Goal: Navigation & Orientation: Find specific page/section

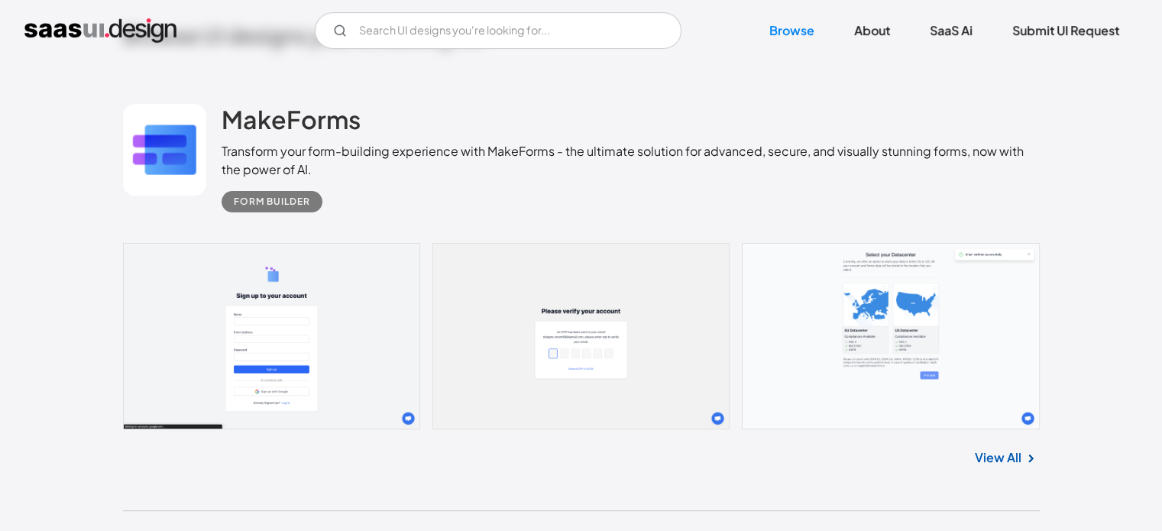
scroll to position [459, 0]
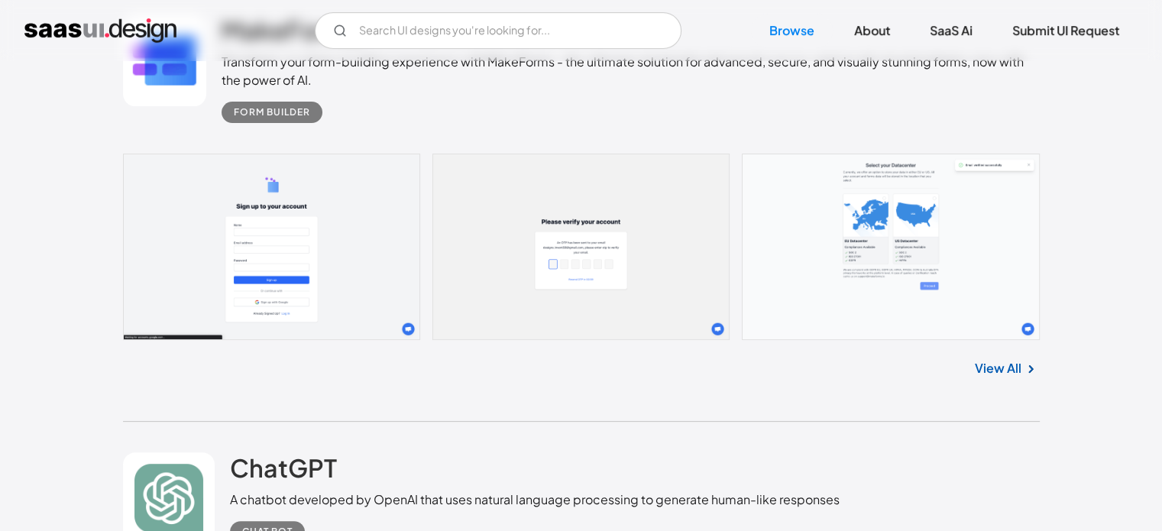
click at [992, 373] on link "View All" at bounding box center [998, 368] width 47 height 18
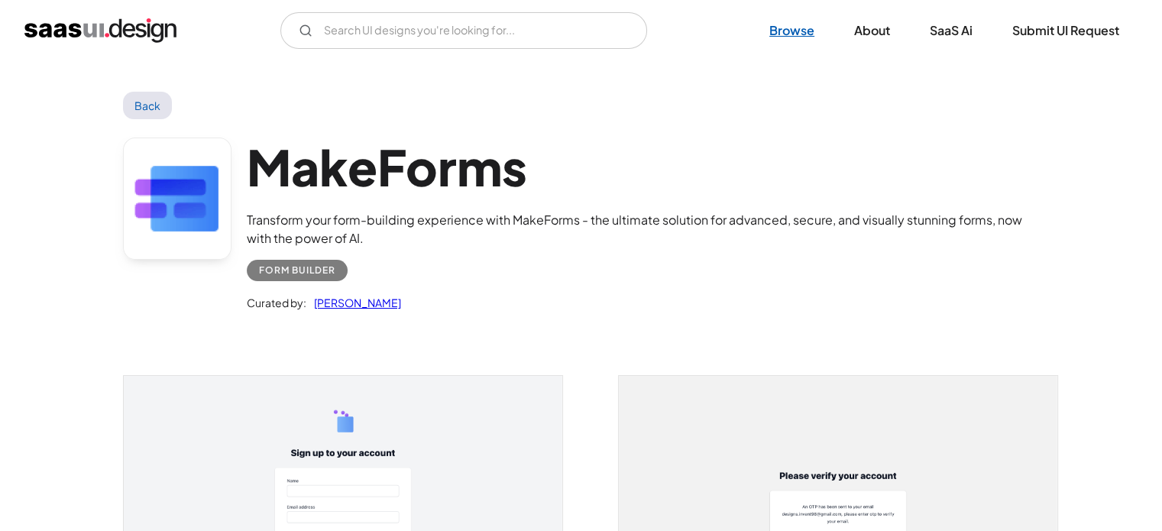
click at [778, 36] on link "Browse" at bounding box center [792, 31] width 82 height 34
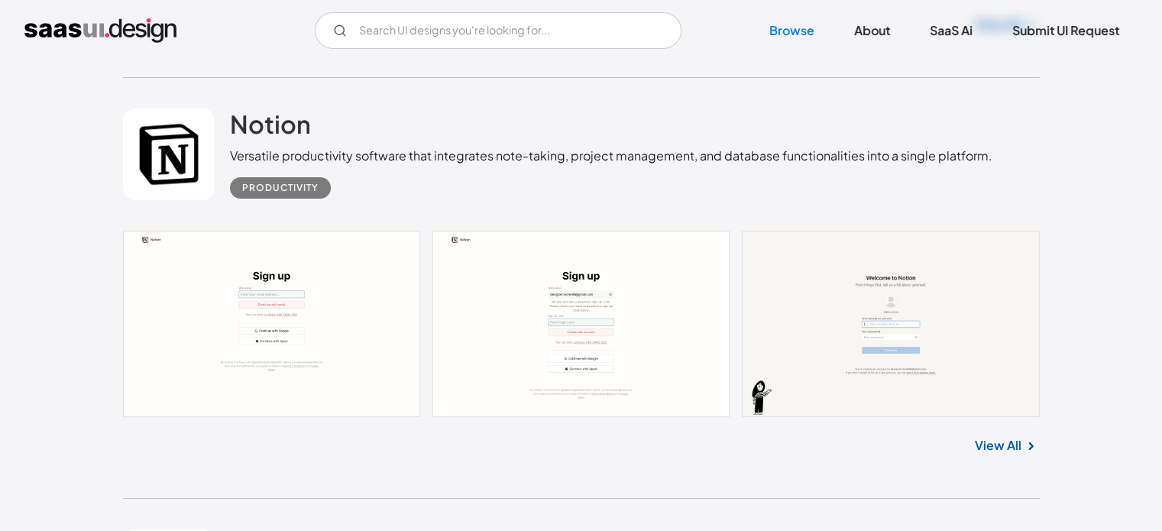
scroll to position [17347, 0]
